Goal: Task Accomplishment & Management: Manage account settings

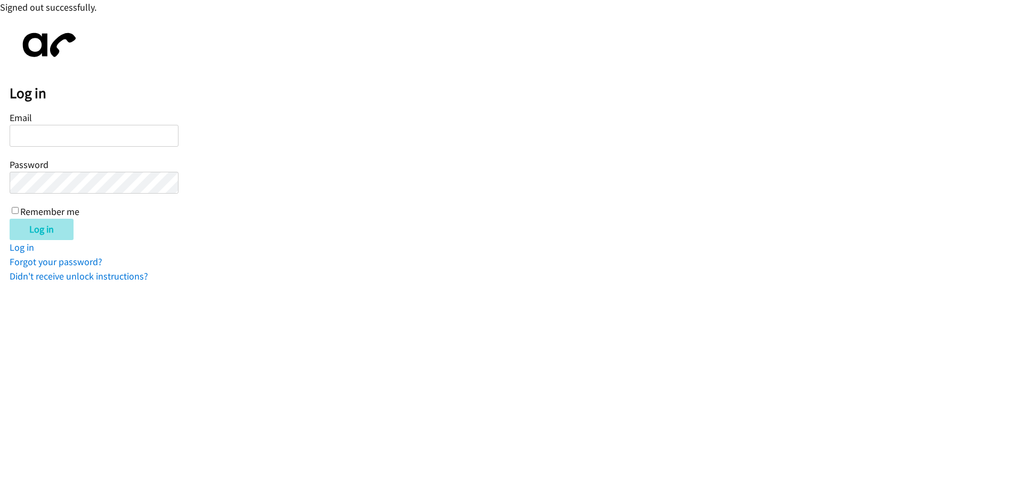
type input "[EMAIL_ADDRESS][DOMAIN_NAME]"
click at [45, 231] on input "Log in" at bounding box center [42, 229] width 64 height 21
type input "[EMAIL_ADDRESS][DOMAIN_NAME]"
click at [30, 231] on input "Log in" at bounding box center [42, 229] width 64 height 21
type input "[EMAIL_ADDRESS][DOMAIN_NAME]"
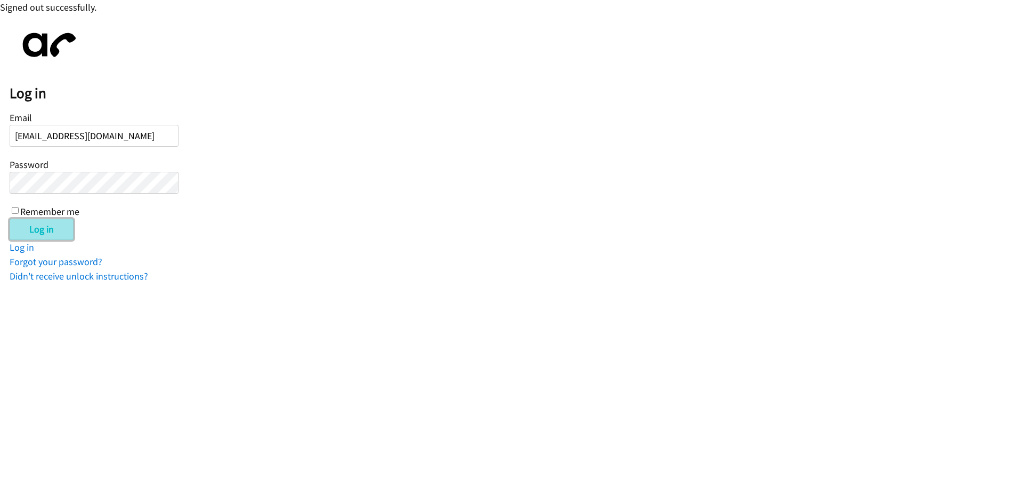
click at [47, 230] on input "Log in" at bounding box center [42, 229] width 64 height 21
